Goal: Transaction & Acquisition: Purchase product/service

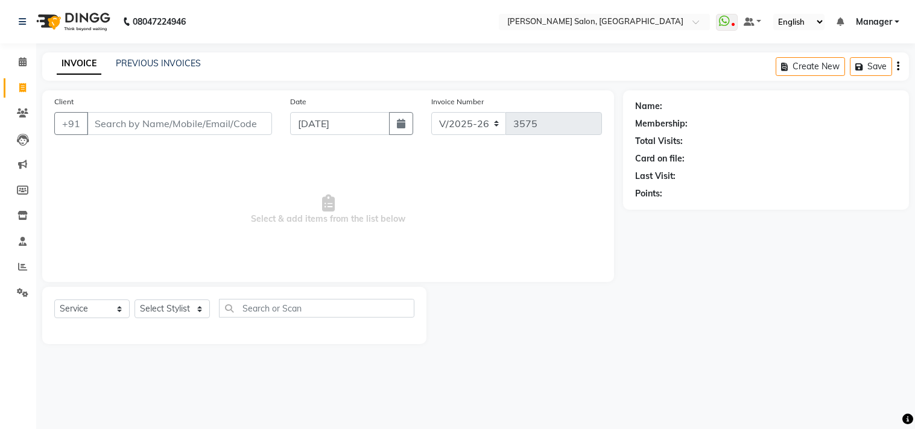
select select "7229"
select select "service"
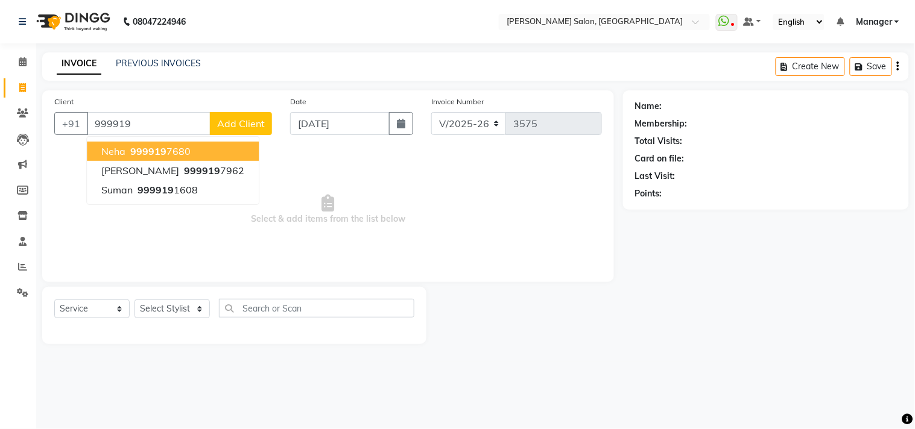
click at [181, 148] on ngb-highlight "999919 7680" at bounding box center [159, 151] width 63 height 12
type input "9999197680"
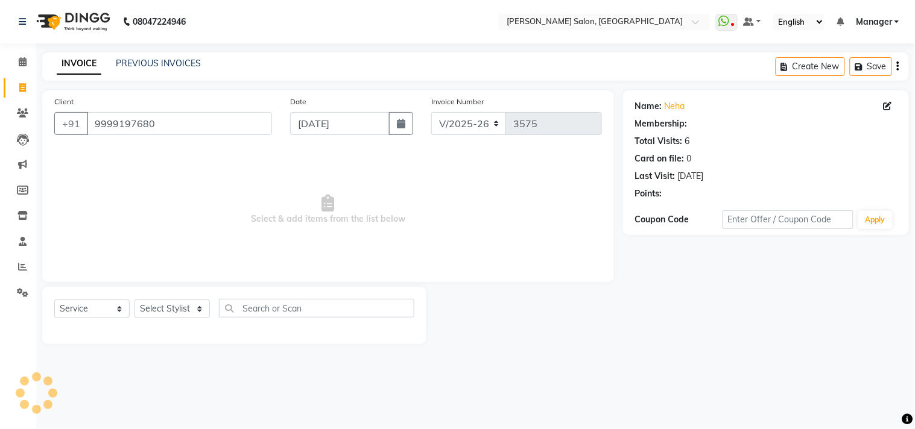
select select "1: Object"
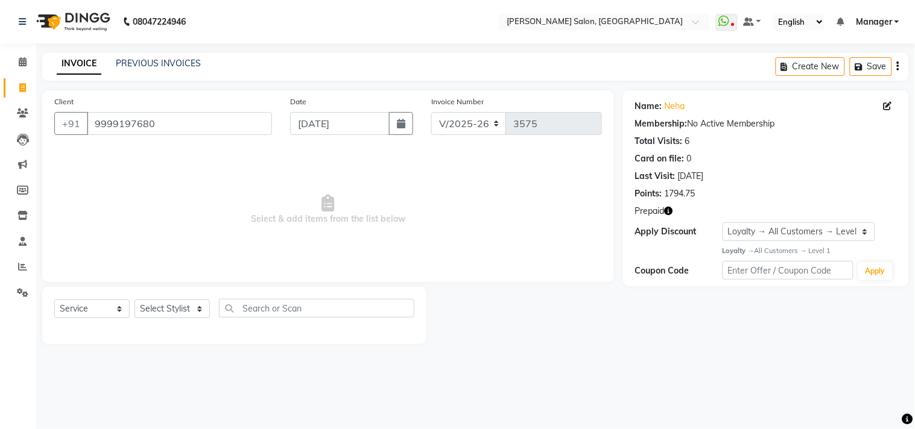
click at [669, 212] on icon "button" at bounding box center [668, 211] width 8 height 8
click at [181, 312] on select "Select Stylist [PERSON_NAME] Divya [PERSON_NAME] [PERSON_NAME] [PERSON_NAME] PE…" at bounding box center [171, 309] width 75 height 19
select select "61963"
click at [134, 300] on select "Select Stylist [PERSON_NAME] Divya [PERSON_NAME] [PERSON_NAME] [PERSON_NAME] PE…" at bounding box center [171, 309] width 75 height 19
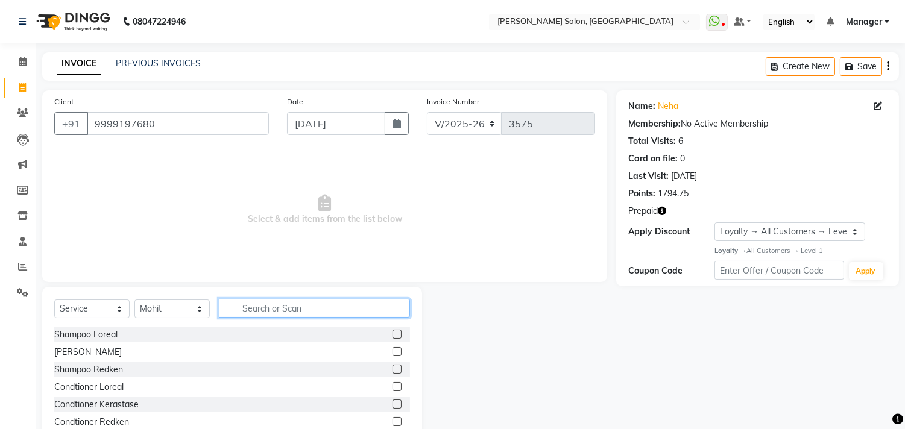
click at [283, 308] on input "text" at bounding box center [314, 308] width 191 height 19
type input "sh"
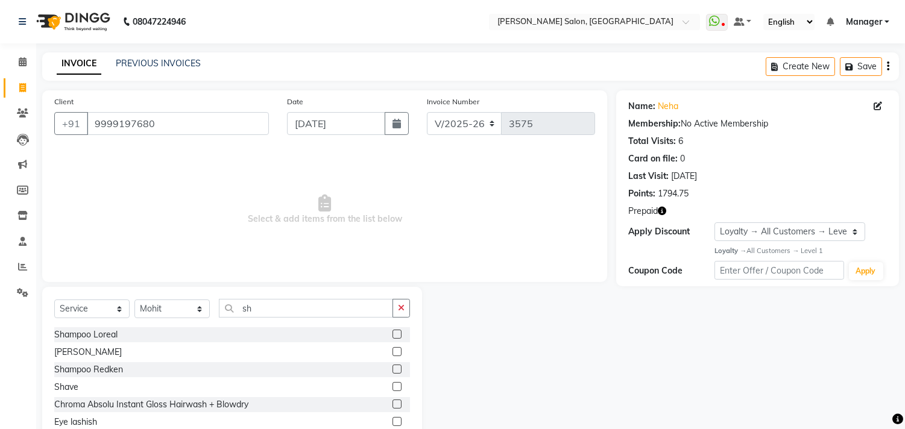
click at [392, 335] on label at bounding box center [396, 334] width 9 height 9
click at [392, 335] on input "checkbox" at bounding box center [396, 335] width 8 height 8
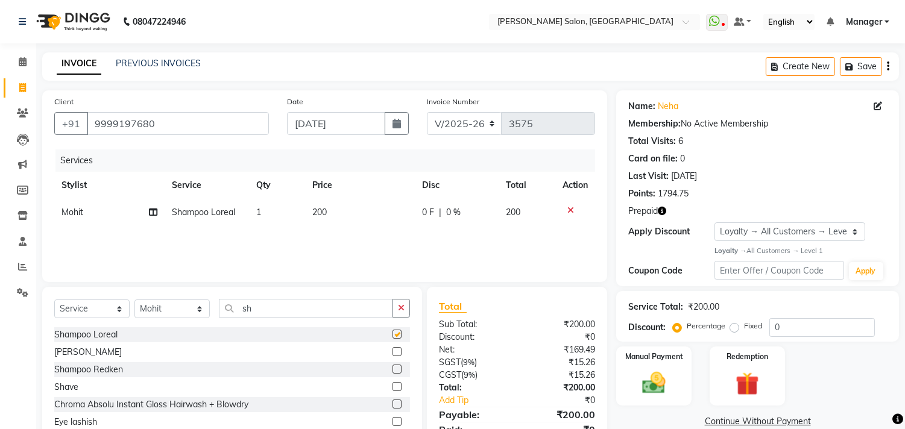
checkbox input "false"
click at [298, 312] on input "sh" at bounding box center [306, 308] width 174 height 19
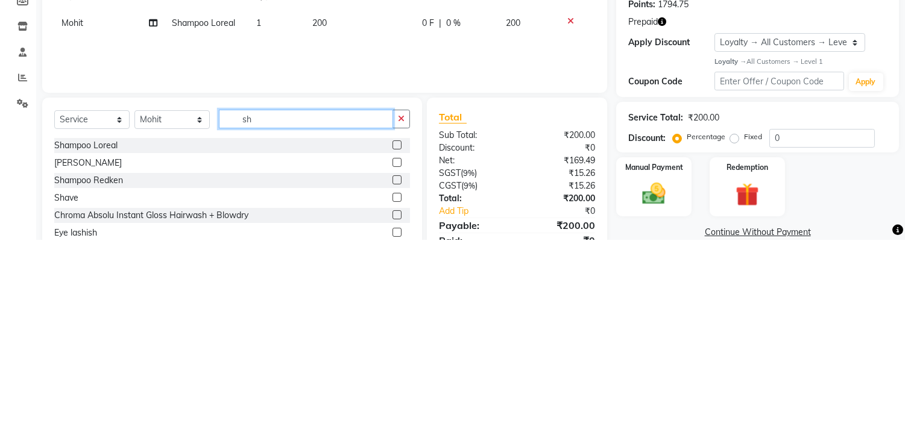
type input "s"
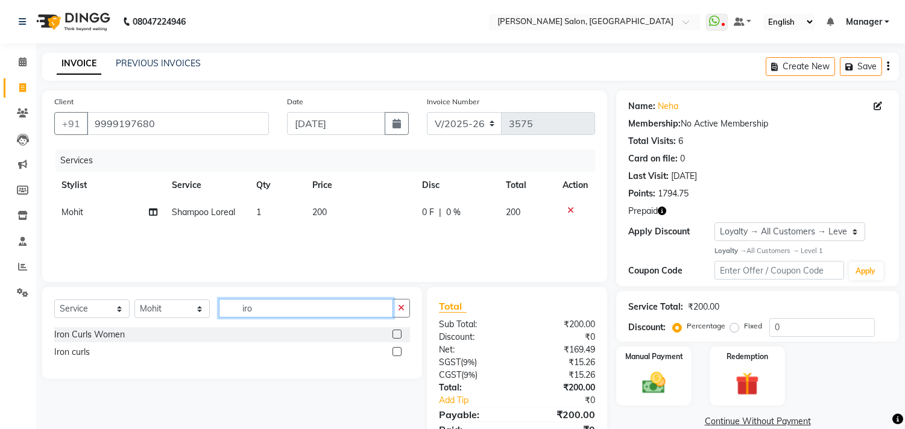
type input "iro"
click at [398, 335] on label at bounding box center [396, 334] width 9 height 9
click at [398, 335] on input "checkbox" at bounding box center [396, 335] width 8 height 8
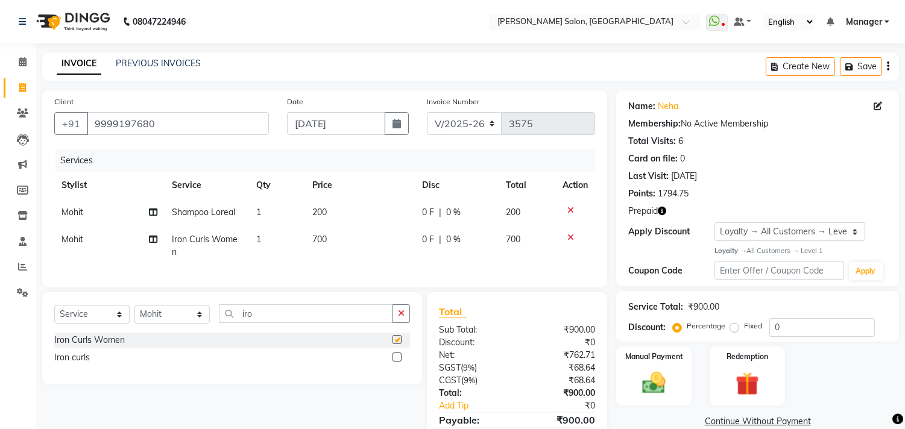
checkbox input "false"
click at [322, 244] on span "700" at bounding box center [319, 239] width 14 height 11
select select "61963"
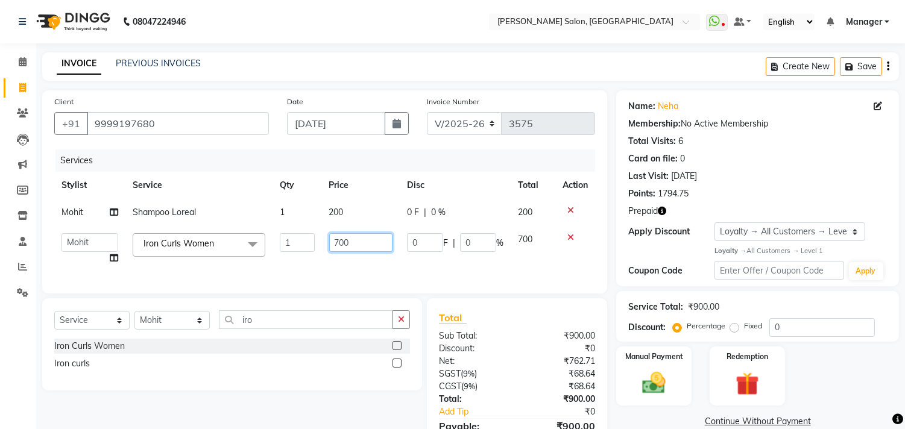
click at [338, 242] on input "700" at bounding box center [360, 242] width 63 height 19
type input "800"
click at [336, 212] on td "200" at bounding box center [361, 212] width 78 height 27
select select "61963"
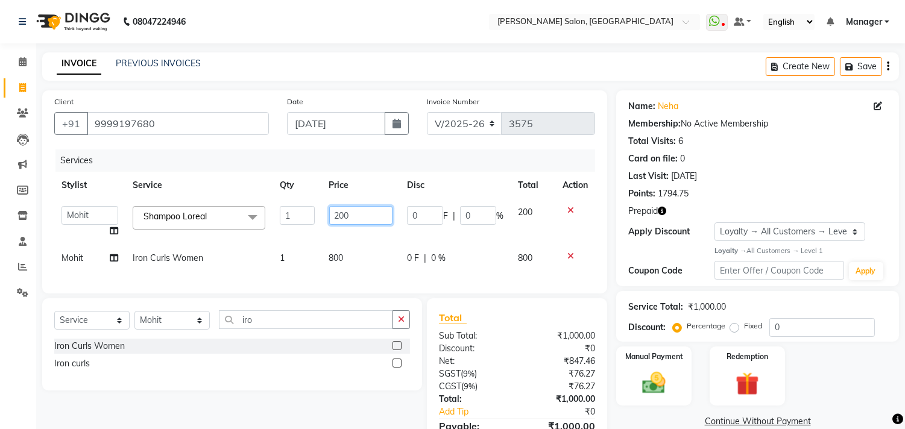
click at [342, 215] on input "200" at bounding box center [360, 215] width 63 height 19
type input "400"
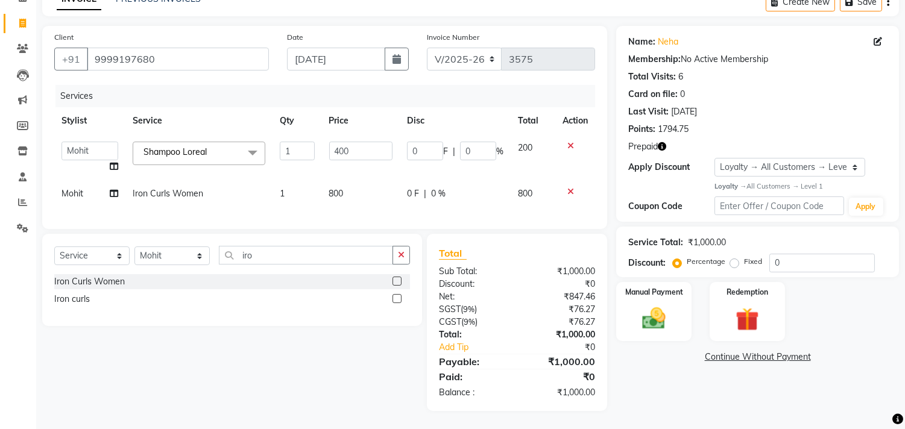
click at [679, 405] on div "Name: Neha Membership: No Active Membership Total Visits: 6 Card on file: 0 Las…" at bounding box center [762, 218] width 292 height 385
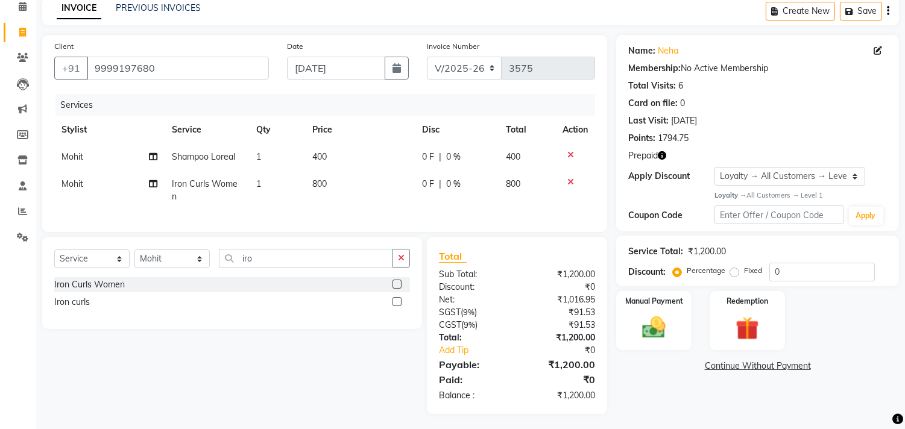
click at [758, 314] on img at bounding box center [747, 329] width 38 height 30
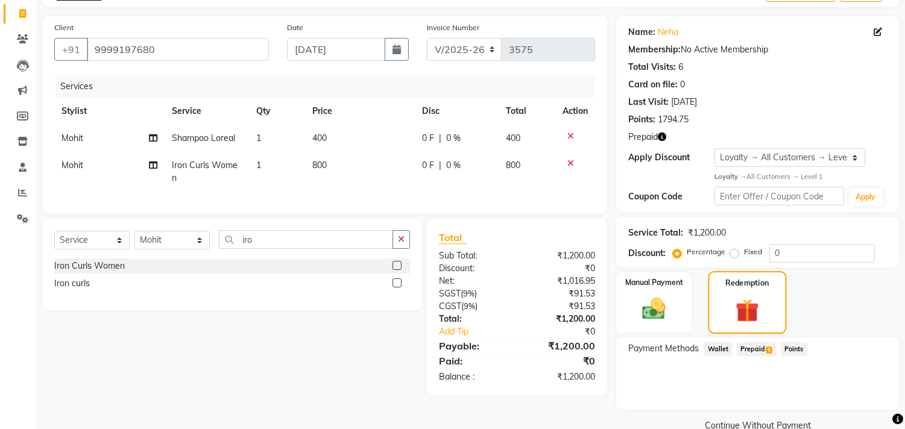
scroll to position [97, 0]
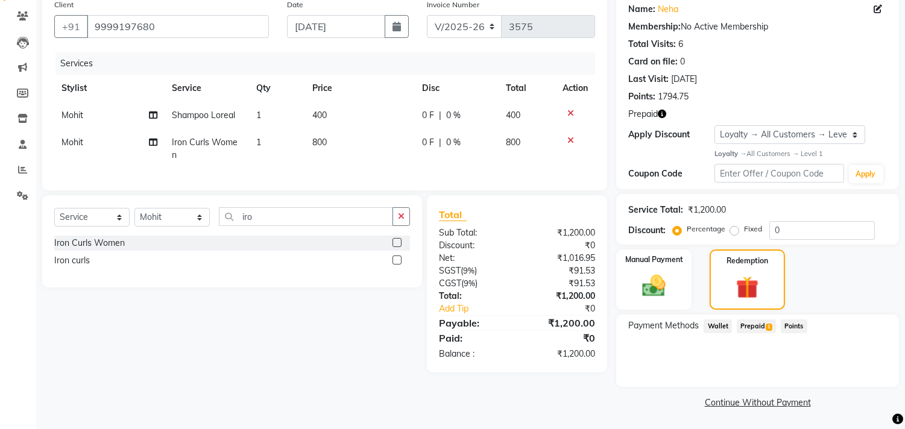
click at [764, 328] on span "Prepaid 1" at bounding box center [756, 327] width 39 height 14
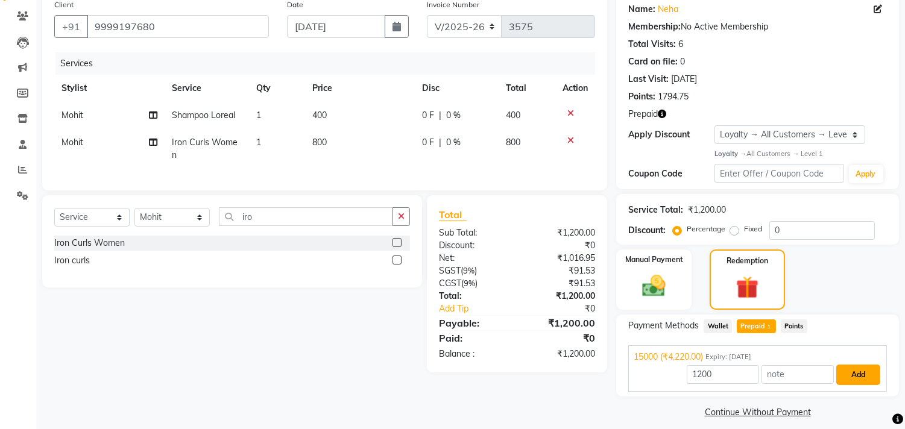
click at [862, 370] on button "Add" at bounding box center [858, 375] width 44 height 20
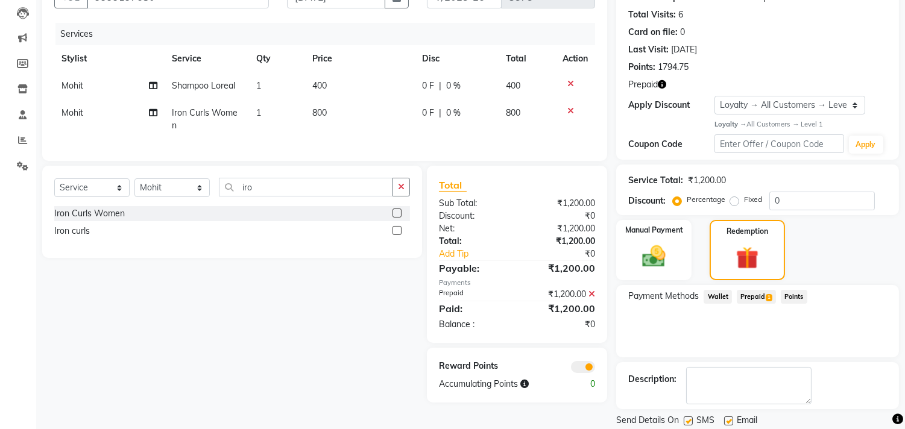
scroll to position [165, 0]
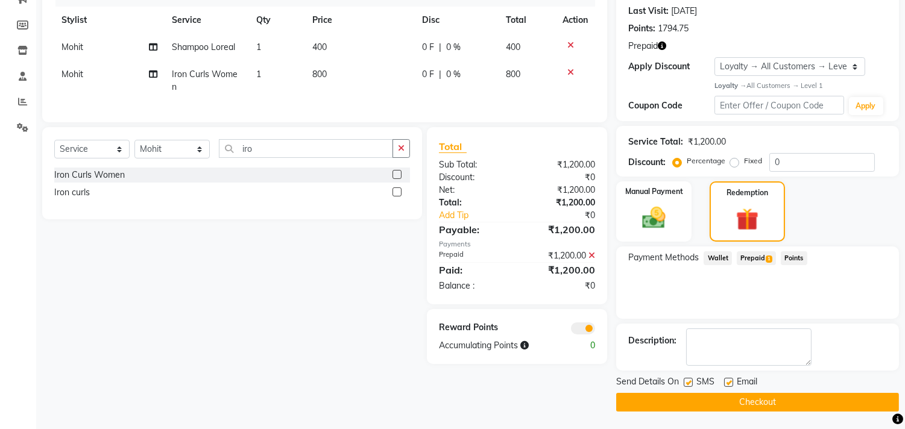
click at [715, 401] on button "Checkout" at bounding box center [757, 402] width 283 height 19
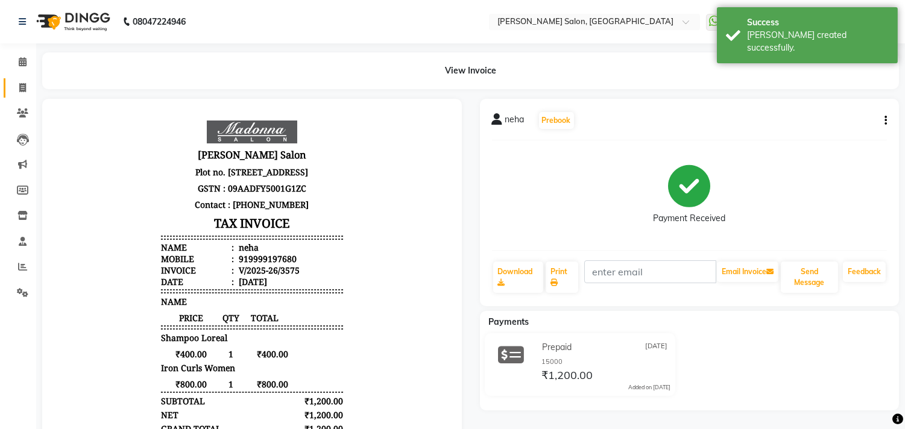
click at [20, 91] on icon at bounding box center [22, 87] width 7 height 9
select select "service"
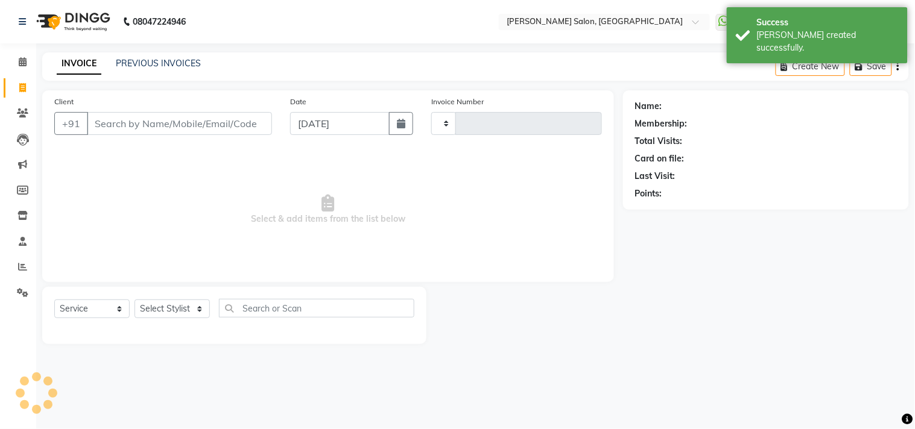
type input "3576"
select select "7229"
